Goal: Submit feedback/report problem

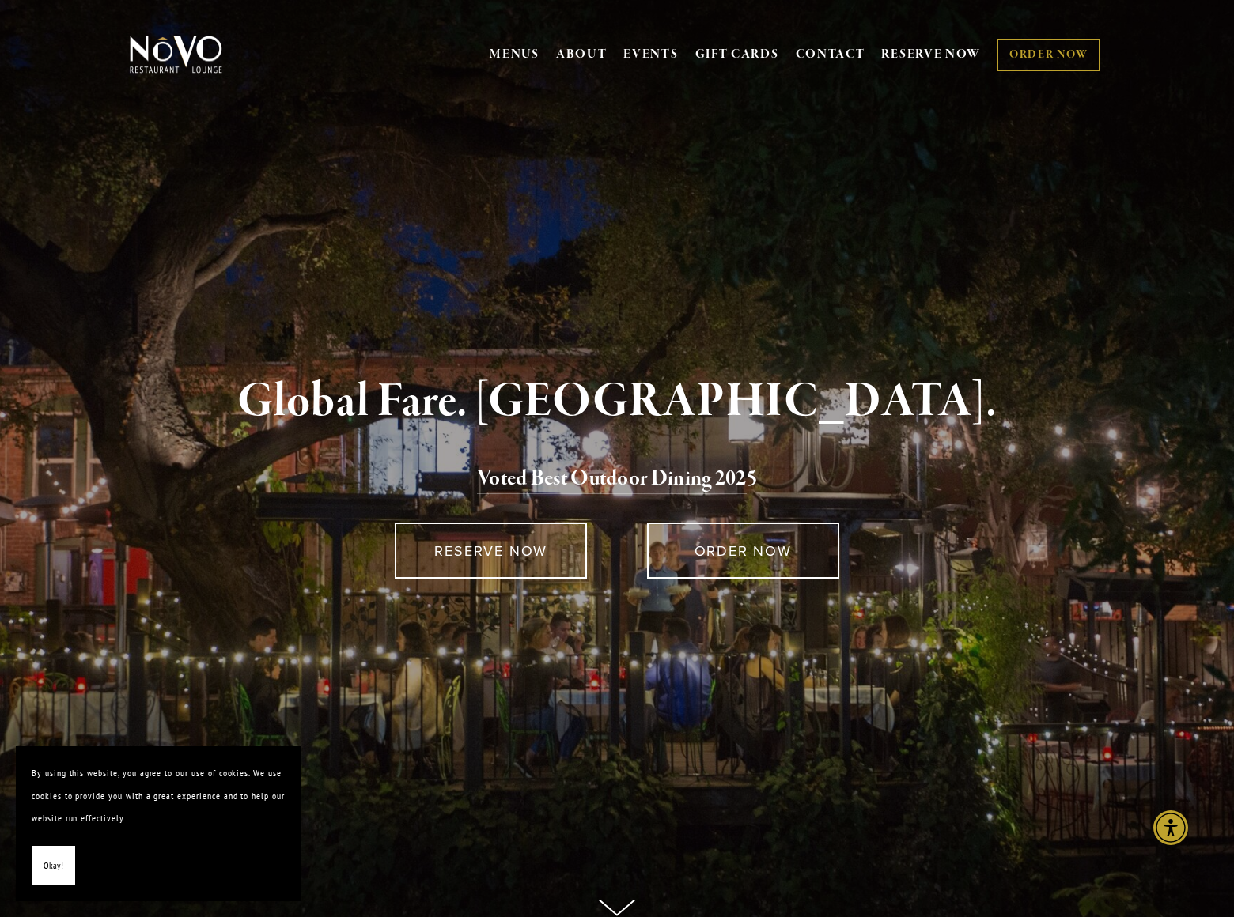
scroll to position [3341, 0]
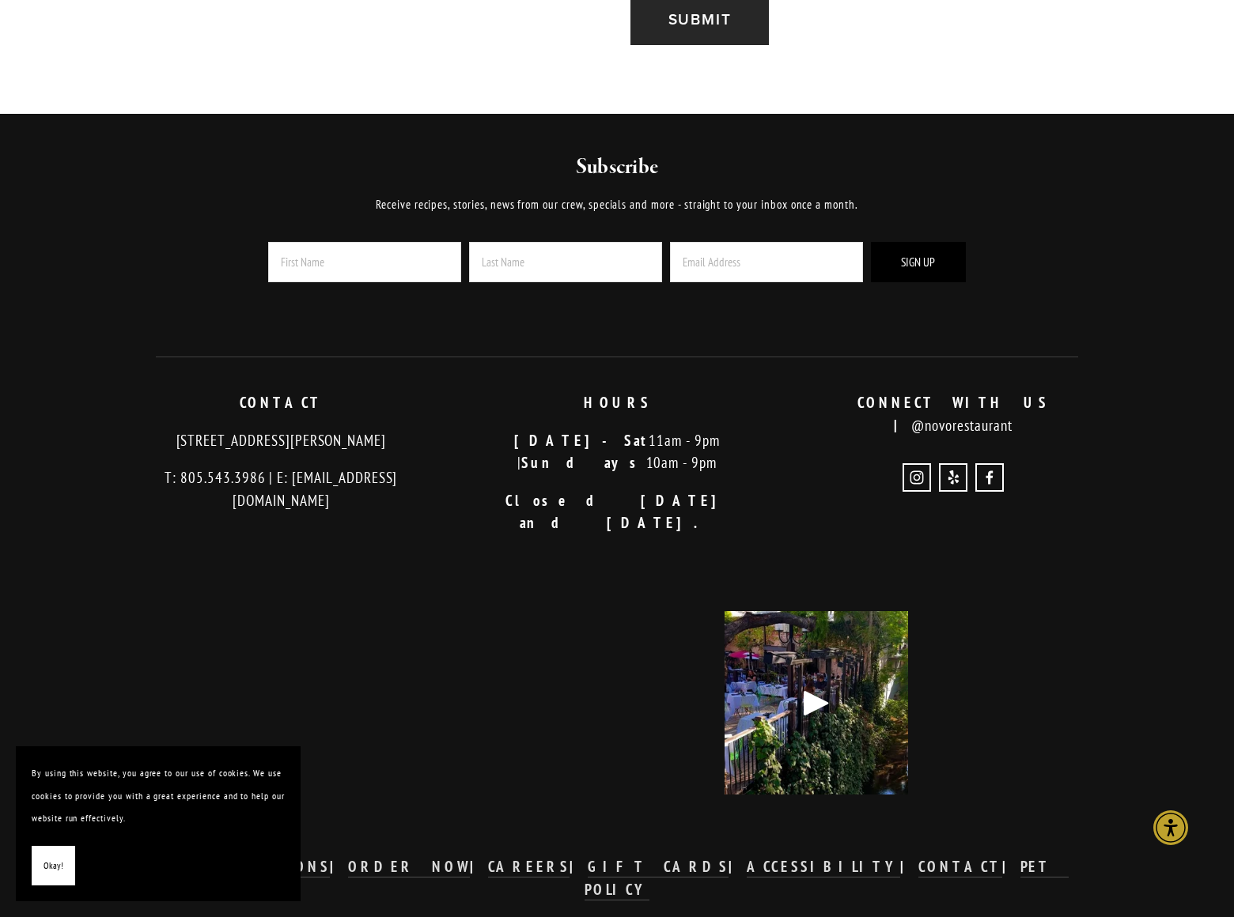
scroll to position [1386, 0]
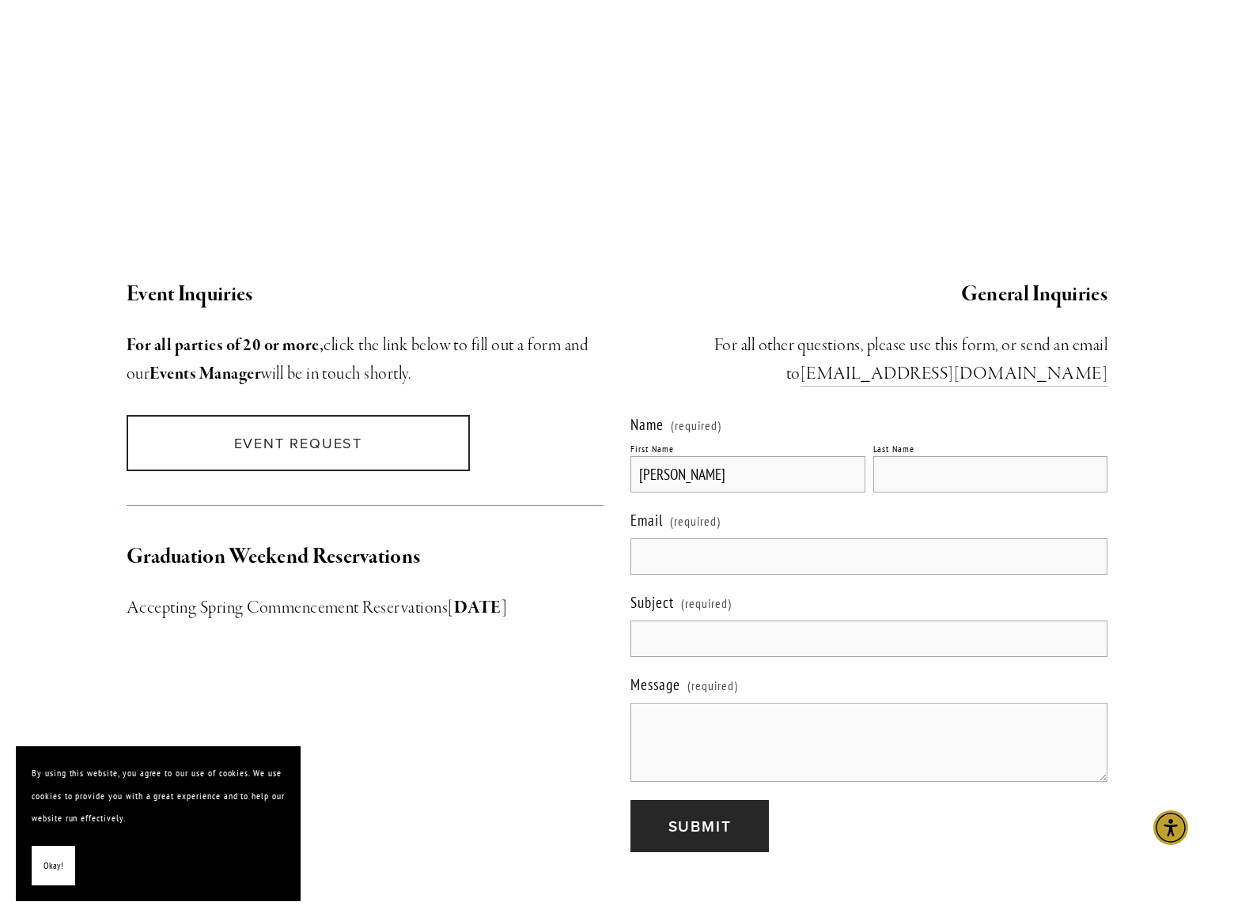
type input "[PERSON_NAME]"
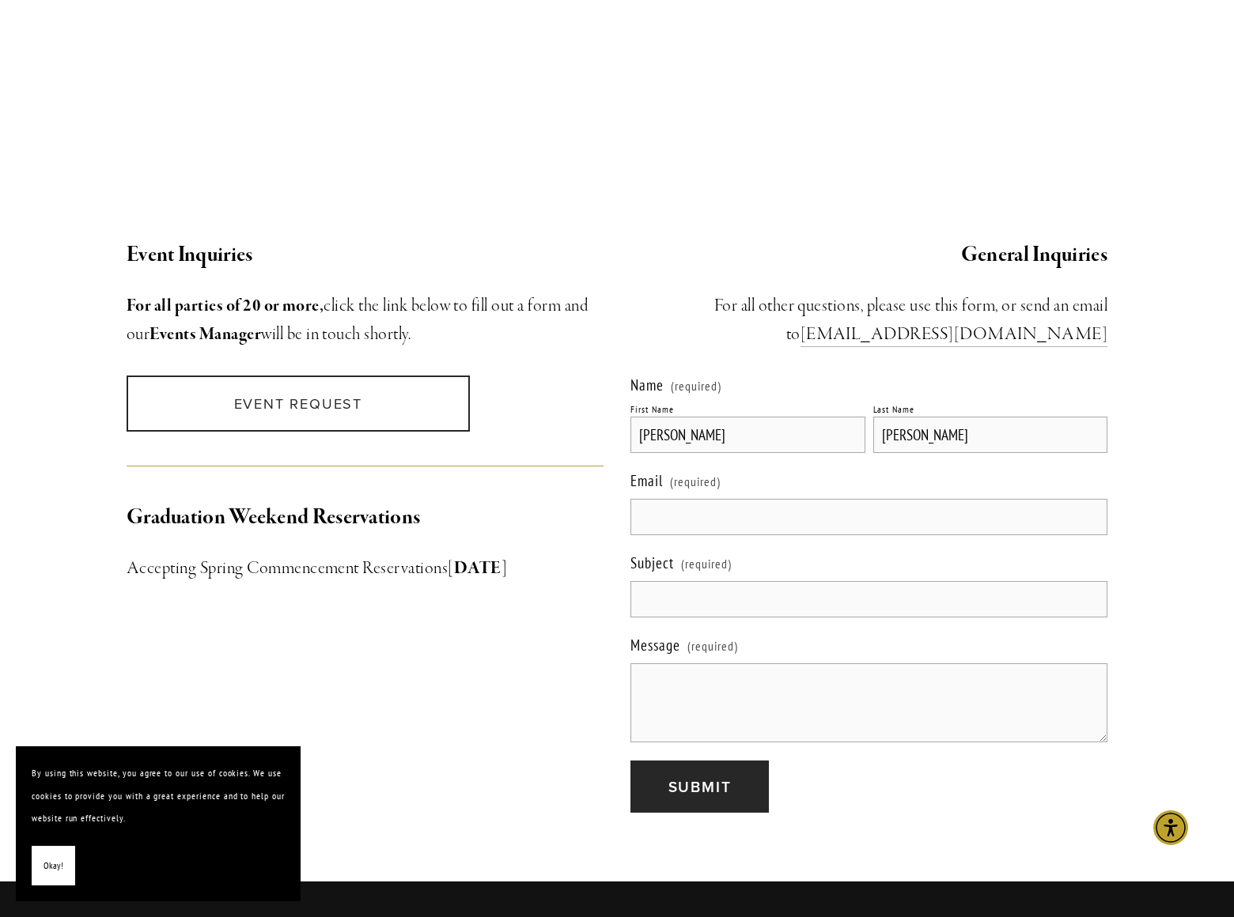
type input "[PERSON_NAME]"
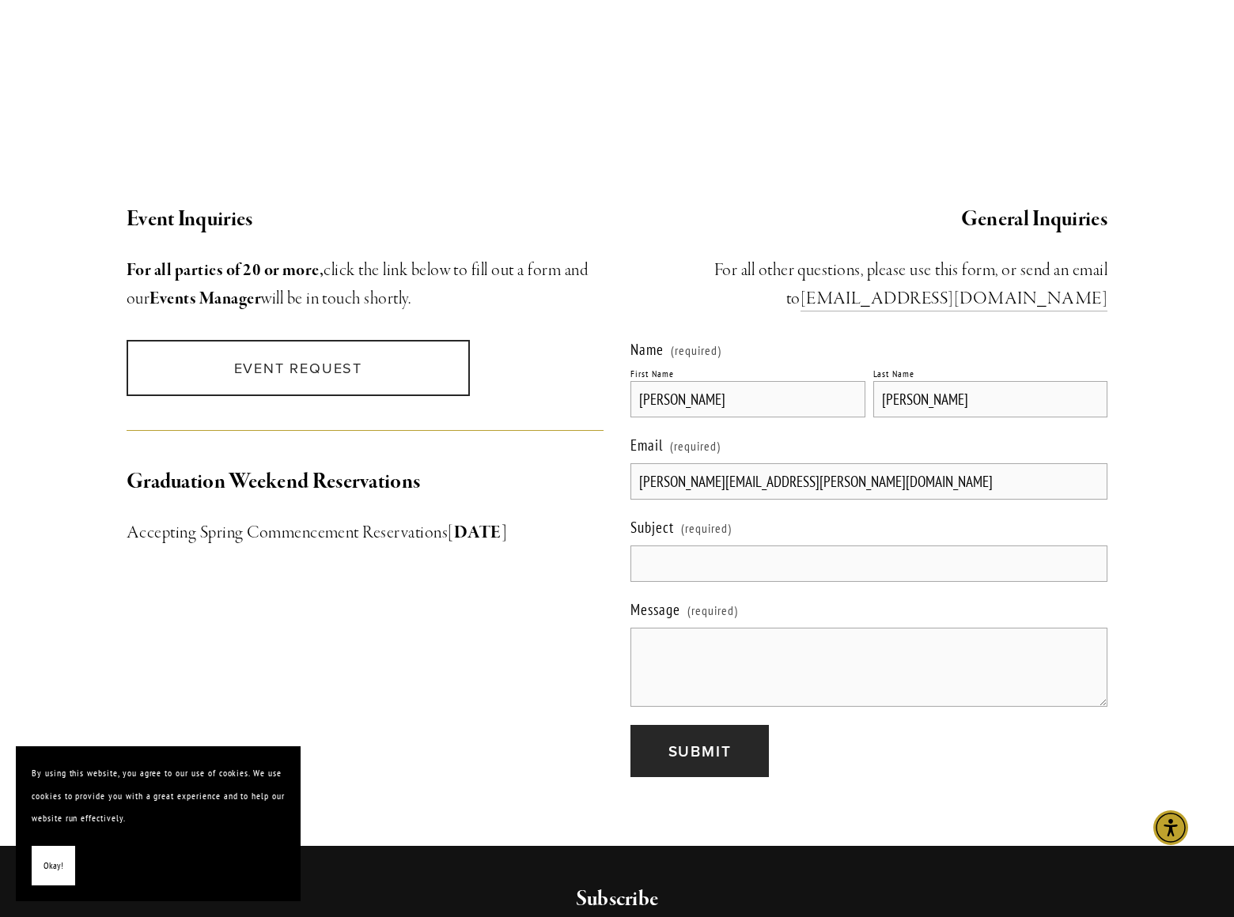
type input "[PERSON_NAME][EMAIL_ADDRESS][PERSON_NAME][DOMAIN_NAME]"
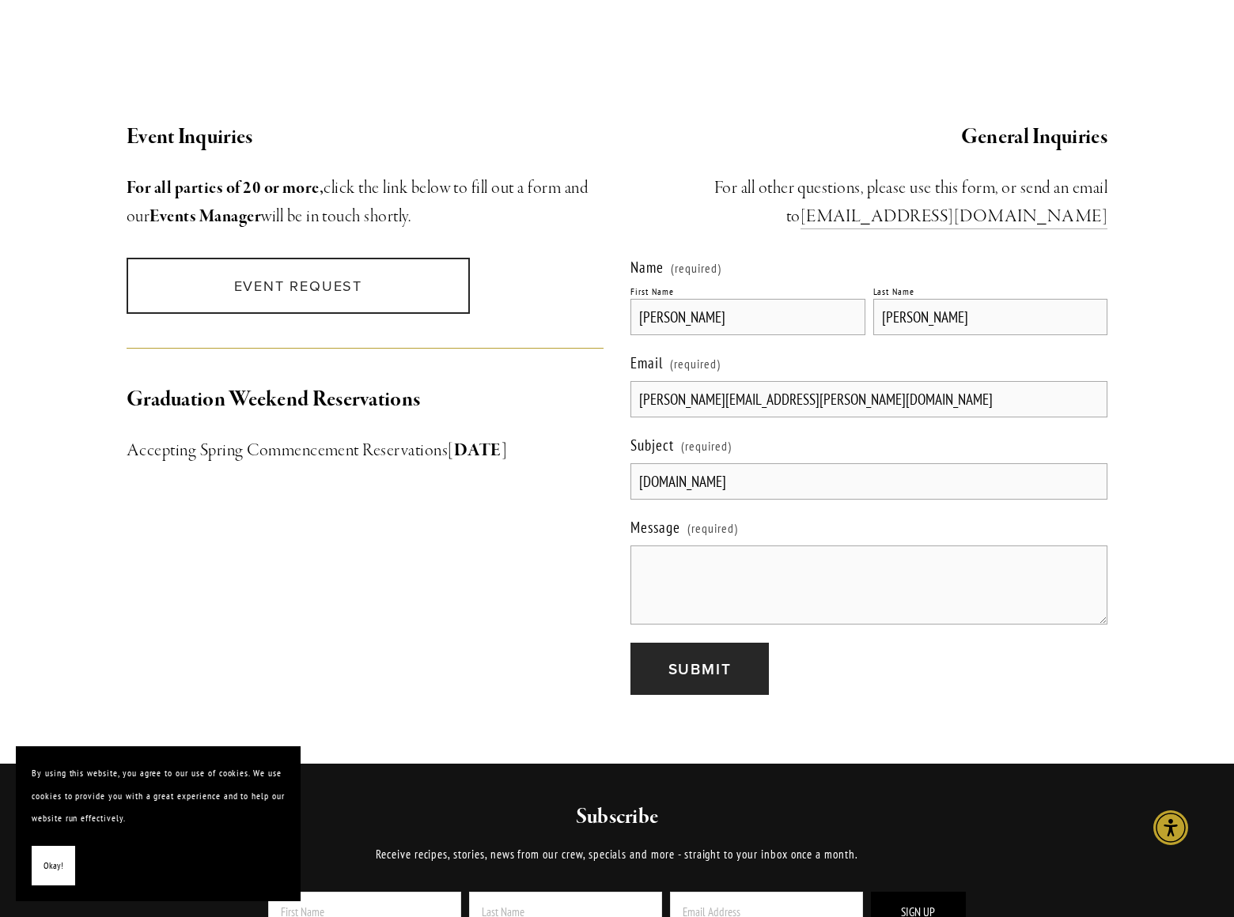
type input "[DOMAIN_NAME]"
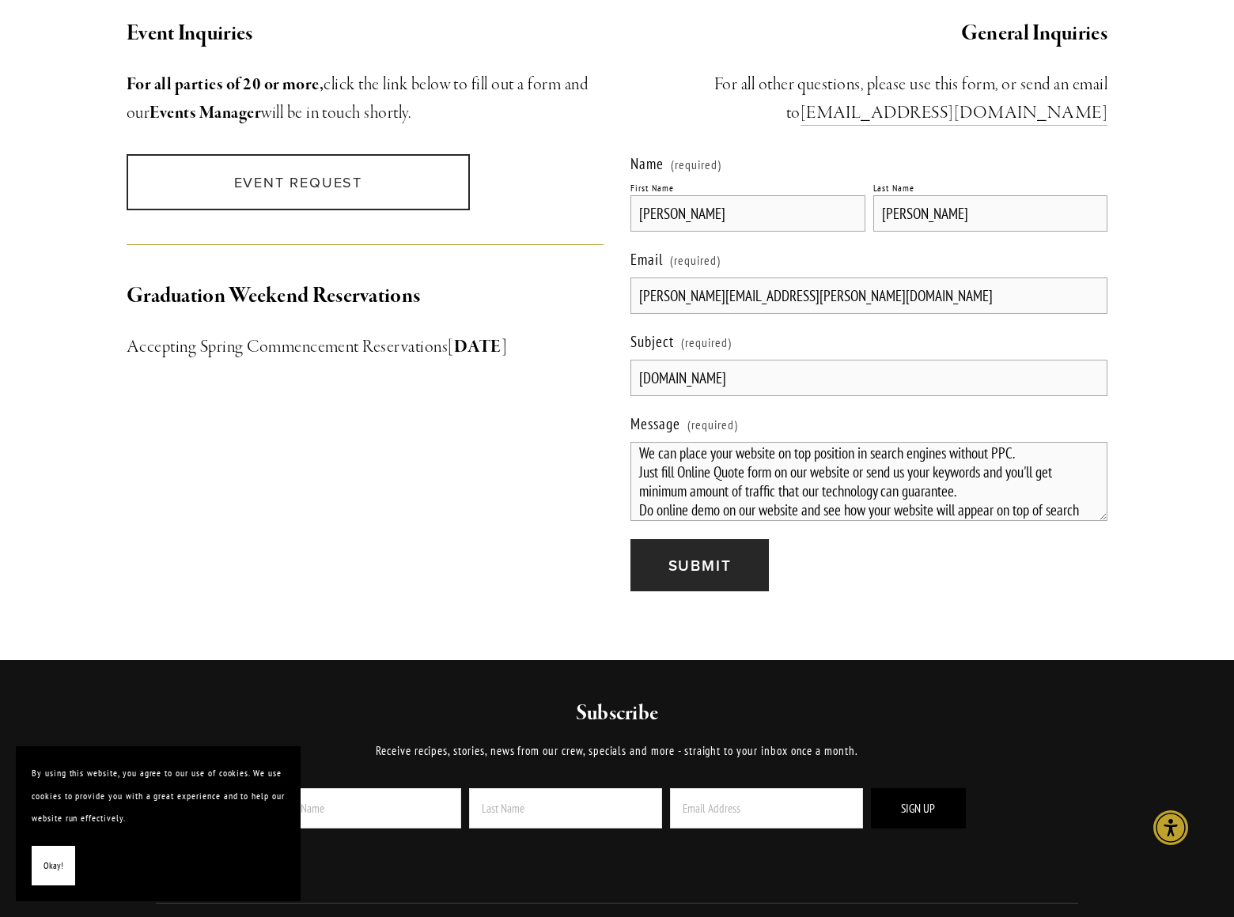
scroll to position [26, 0]
type textarea "We can place your website on top position in search engines without PPC. Just f…"
click at [699, 554] on span "Submit" at bounding box center [699, 565] width 63 height 22
